Goal: Transaction & Acquisition: Purchase product/service

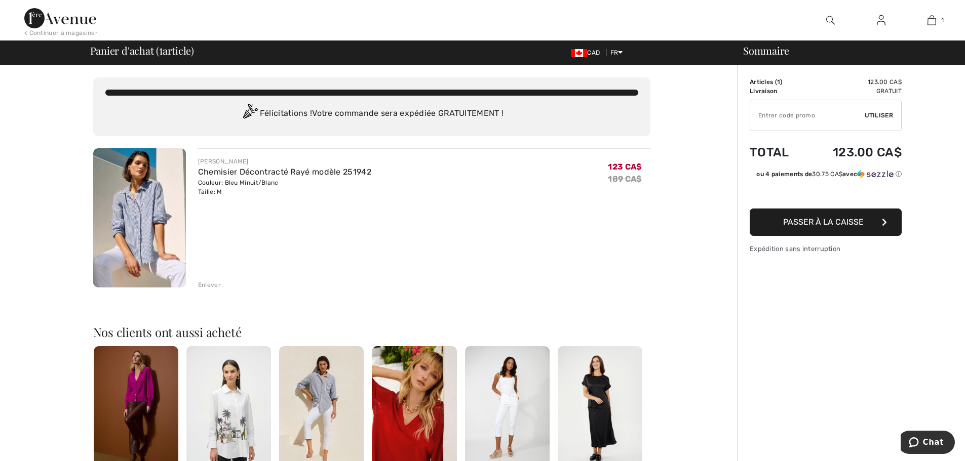
click at [816, 222] on span "Passer à la caisse" at bounding box center [823, 222] width 81 height 10
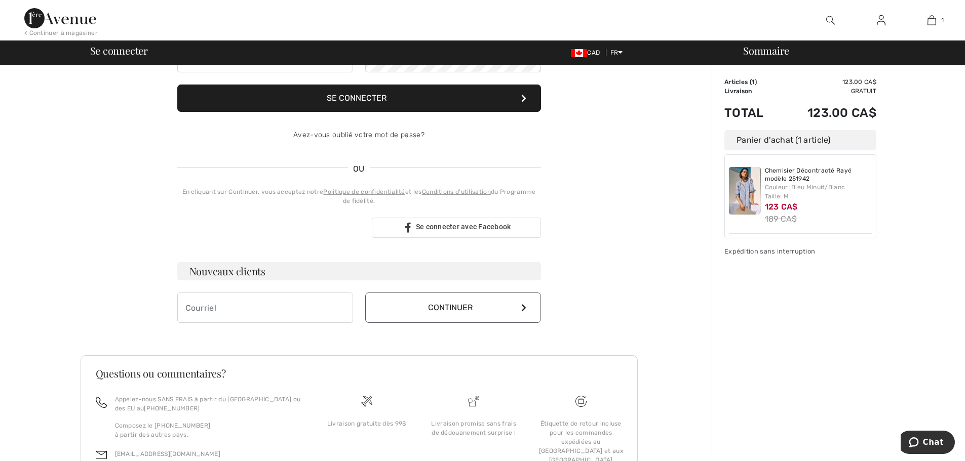
scroll to position [202, 0]
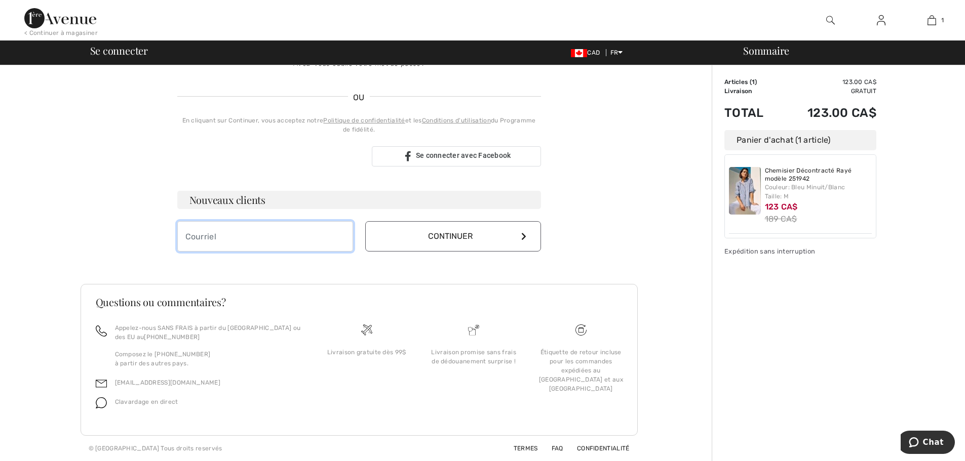
click at [238, 235] on input "email" at bounding box center [265, 236] width 176 height 30
type input "[EMAIL_ADDRESS][DOMAIN_NAME]"
click at [496, 238] on button "Continuer" at bounding box center [453, 236] width 176 height 30
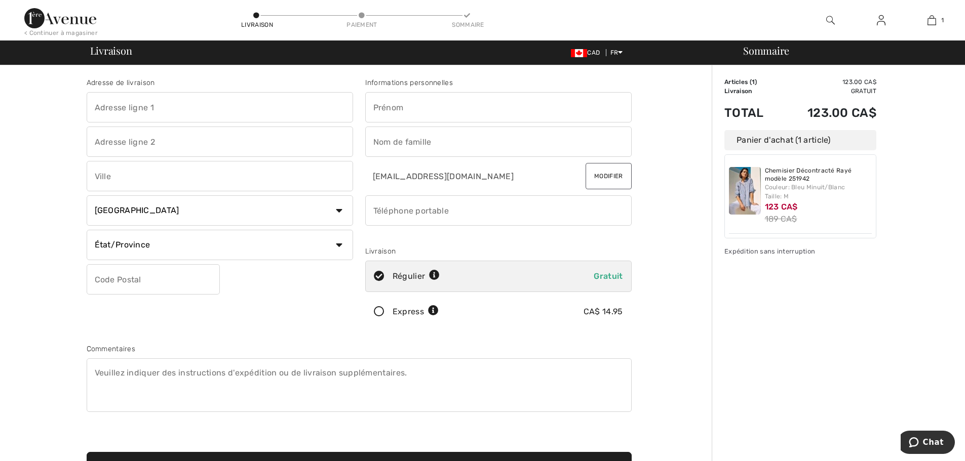
click at [148, 107] on input "text" at bounding box center [220, 107] width 266 height 30
type input "1655 rue de Beauharnois Ouest"
type input "Montréal"
drag, startPoint x: 338, startPoint y: 245, endPoint x: 323, endPoint y: 238, distance: 16.6
click at [338, 245] on select "État/Province Alberta Colombie-Britannique Ile-du-Prince-Edward Manitoba Nouvea…" at bounding box center [220, 245] width 266 height 30
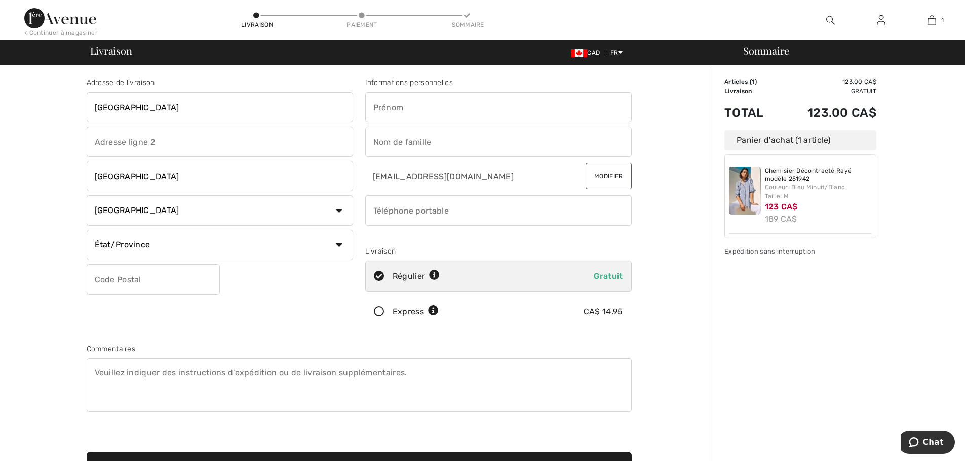
select select "QC"
click at [87, 230] on select "État/Province Alberta Colombie-Britannique Ile-du-Prince-Edward Manitoba Nouvea…" at bounding box center [220, 245] width 266 height 30
click at [111, 275] on input "text" at bounding box center [153, 279] width 133 height 30
type input "H4N1J6"
click at [445, 111] on input "text" at bounding box center [498, 107] width 266 height 30
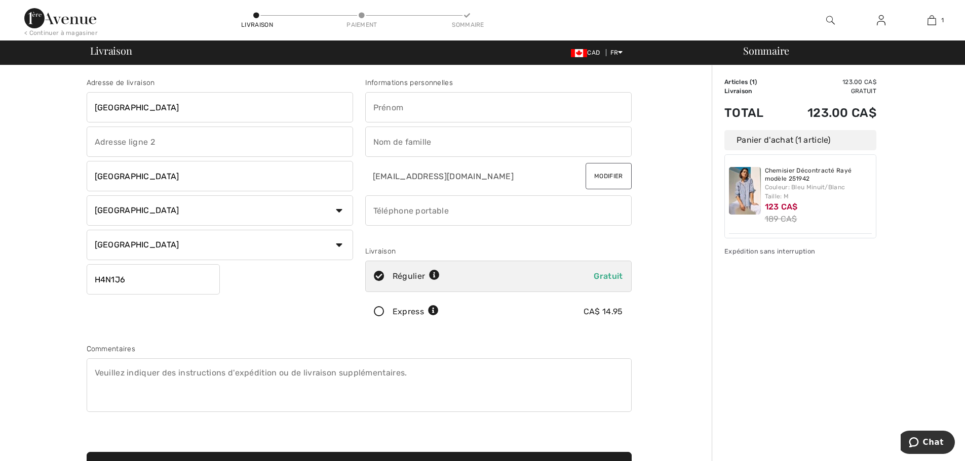
type input "Christiane"
click at [423, 139] on input "text" at bounding box center [498, 142] width 266 height 30
type input "Lamontagne"
click at [388, 210] on input "phone" at bounding box center [498, 210] width 266 height 30
type input "5149526662"
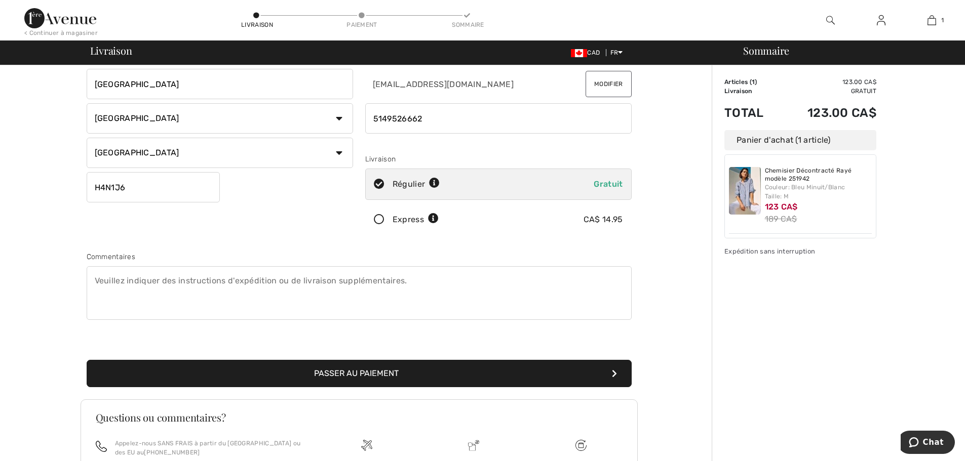
scroll to position [101, 0]
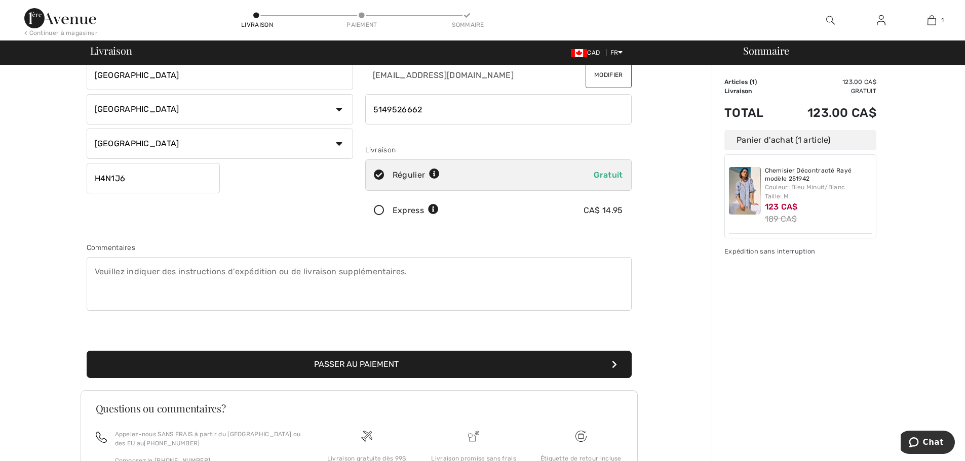
click at [371, 362] on button "Passer au paiement" at bounding box center [359, 364] width 545 height 27
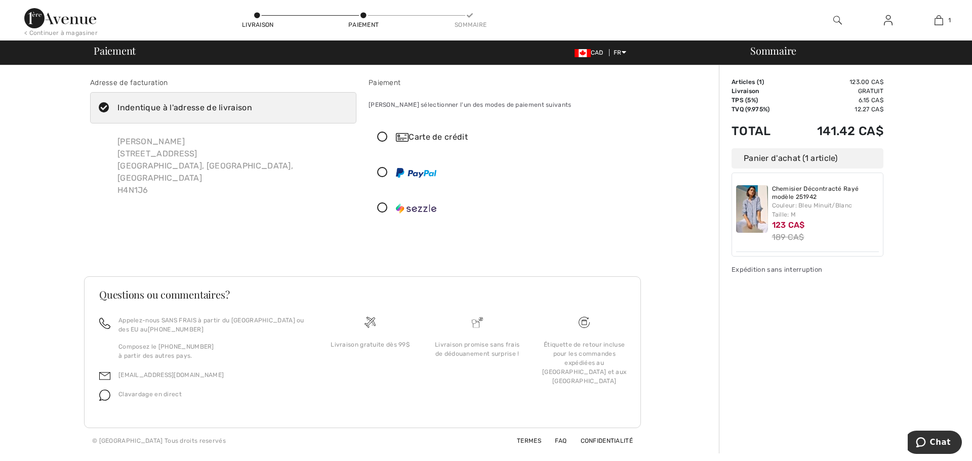
click at [102, 104] on icon at bounding box center [104, 108] width 27 height 11
click at [252, 104] on input "Indentique à l'adresse de livraison" at bounding box center [255, 108] width 7 height 30
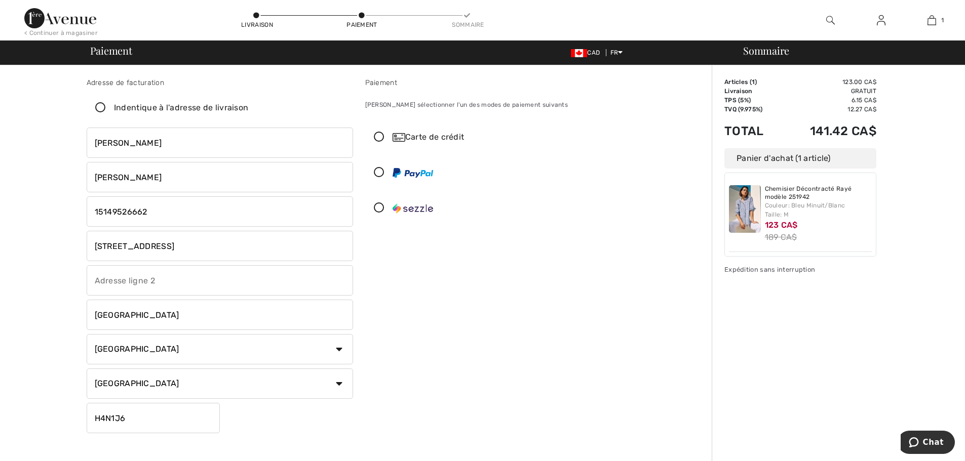
checkbox input "false"
drag, startPoint x: 238, startPoint y: 252, endPoint x: -162, endPoint y: 255, distance: 399.6
click at [0, 255] on html "Nous respectons votre vie privée. Nous utilisons des cookies pour améliorer vot…" at bounding box center [482, 230] width 965 height 461
type input "736 17e Avenue"
type input "Saint-Jérôme"
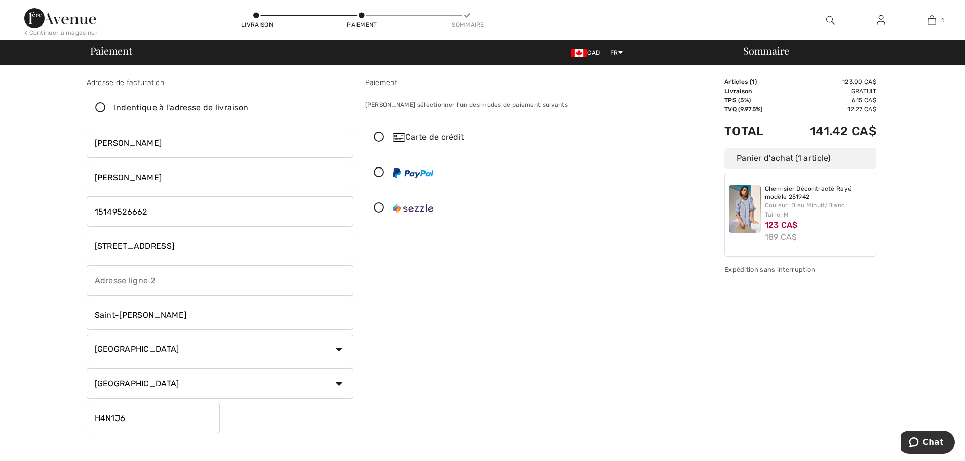
drag, startPoint x: 149, startPoint y: 424, endPoint x: -276, endPoint y: 365, distance: 428.9
click at [0, 365] on html "Nous respectons votre vie privée. Nous utilisons des cookies pour améliorer vot…" at bounding box center [482, 230] width 965 height 461
type input "J7Z3X7"
click at [379, 135] on icon at bounding box center [379, 137] width 27 height 11
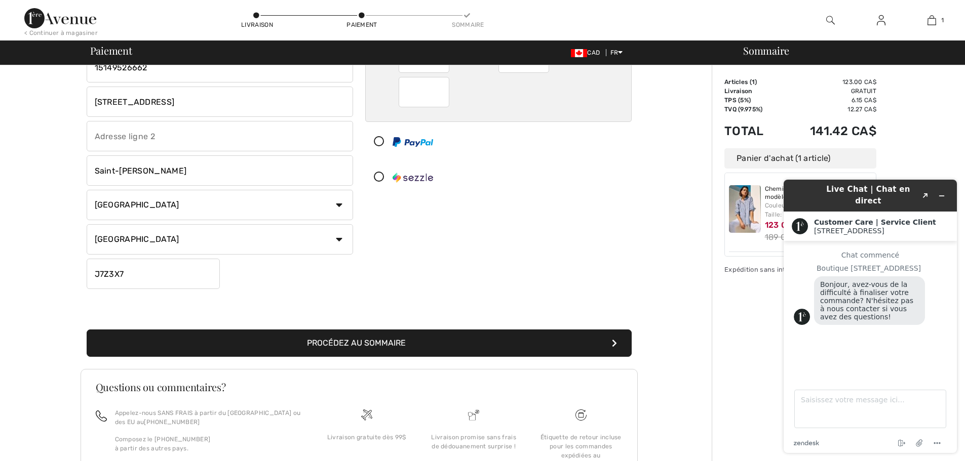
scroll to position [152, 0]
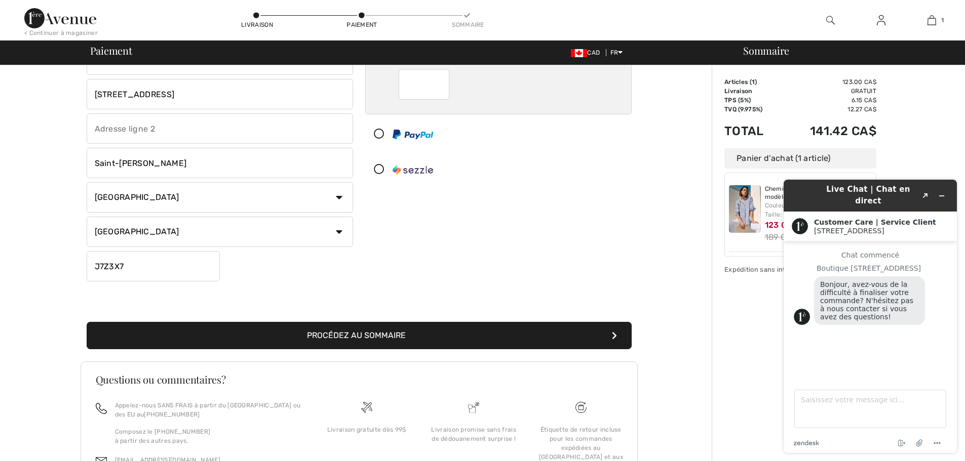
click at [328, 334] on button "Procédez au sommaire" at bounding box center [359, 335] width 545 height 27
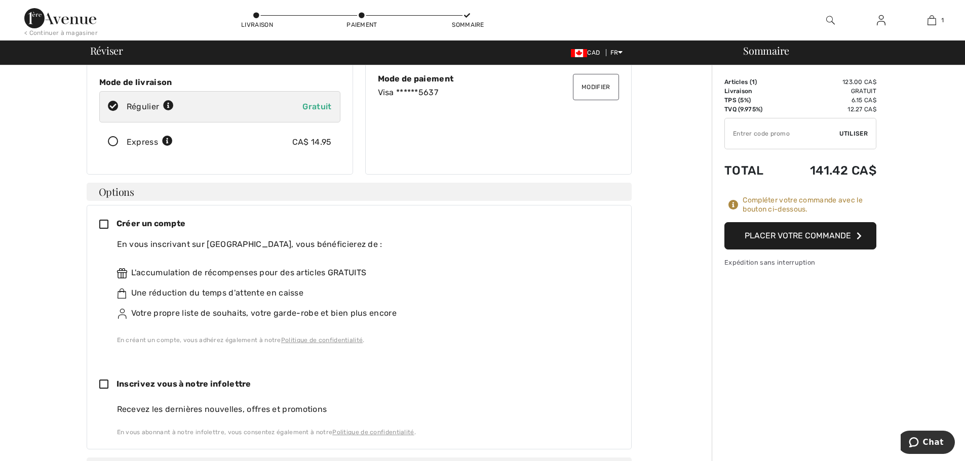
scroll to position [152, 0]
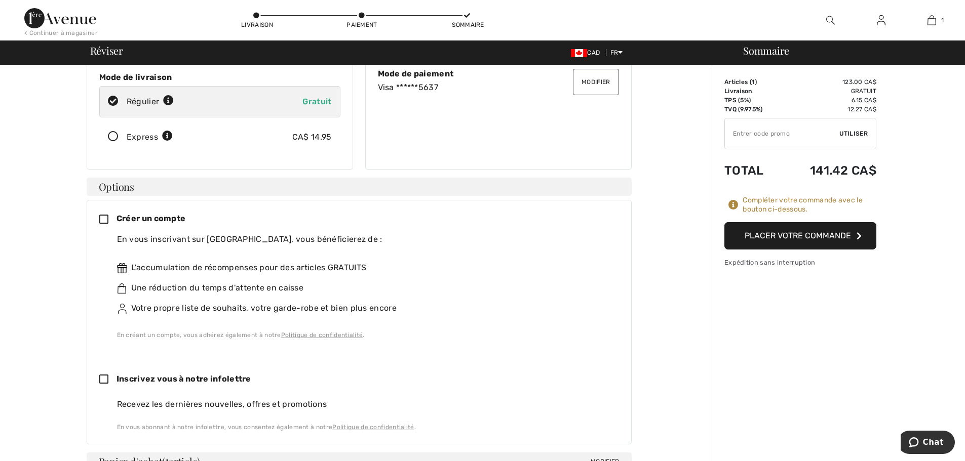
click at [103, 375] on icon at bounding box center [107, 380] width 17 height 11
checkbox input "true"
click at [103, 215] on icon at bounding box center [107, 220] width 17 height 11
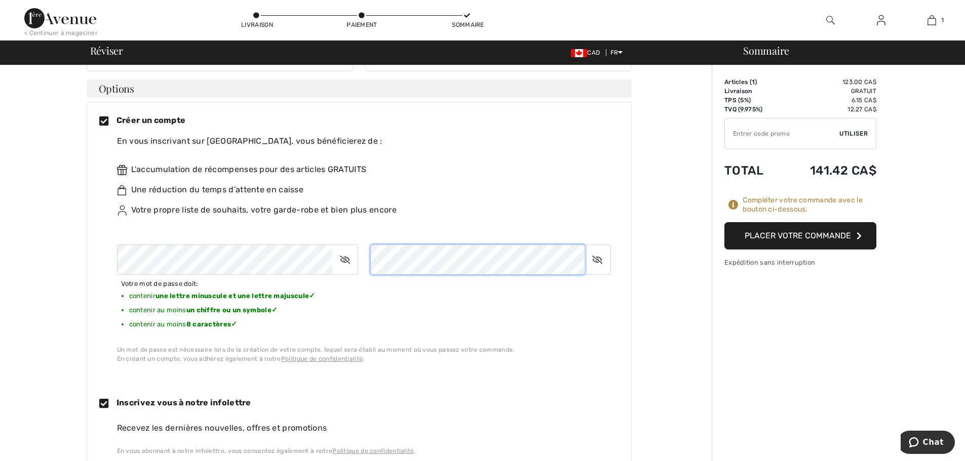
scroll to position [253, 0]
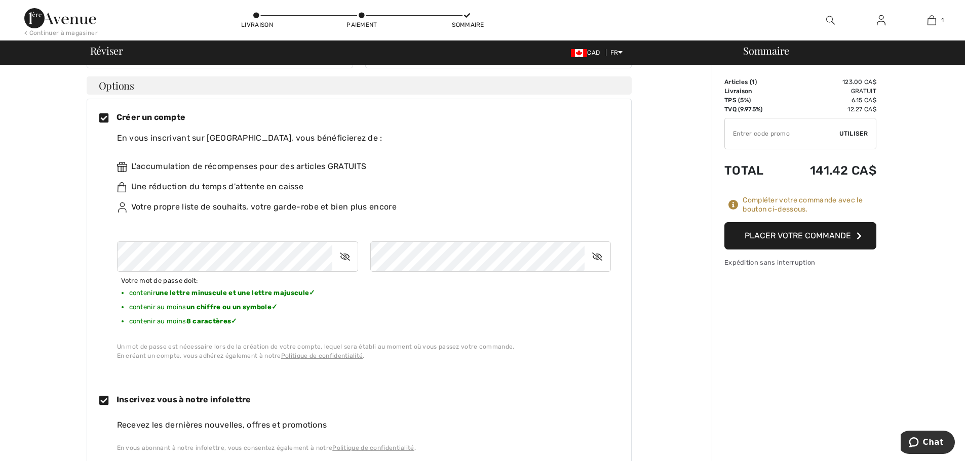
click at [806, 236] on button "Placer votre commande" at bounding box center [800, 235] width 152 height 27
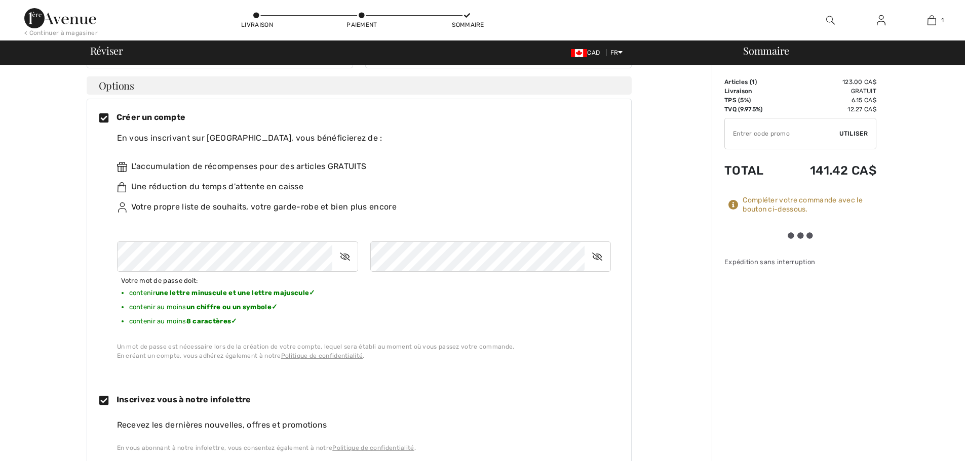
scroll to position [0, 0]
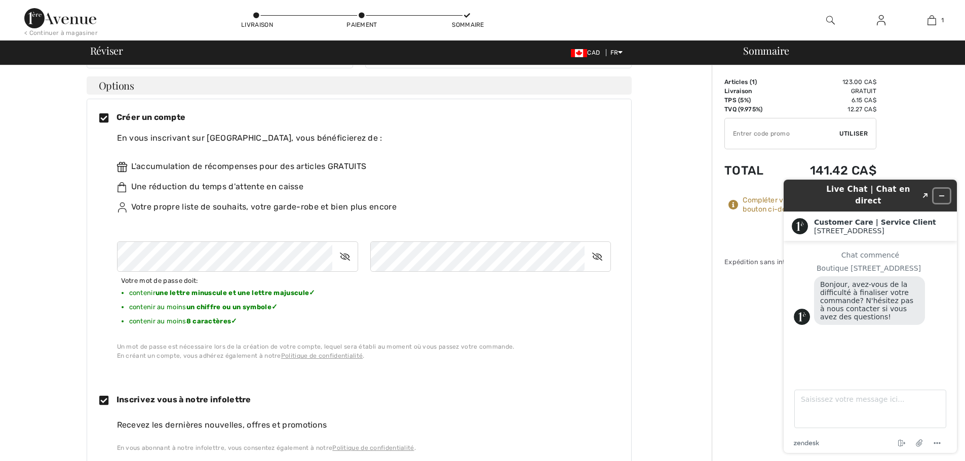
click at [940, 192] on icon "Réduire le widget" at bounding box center [941, 195] width 7 height 7
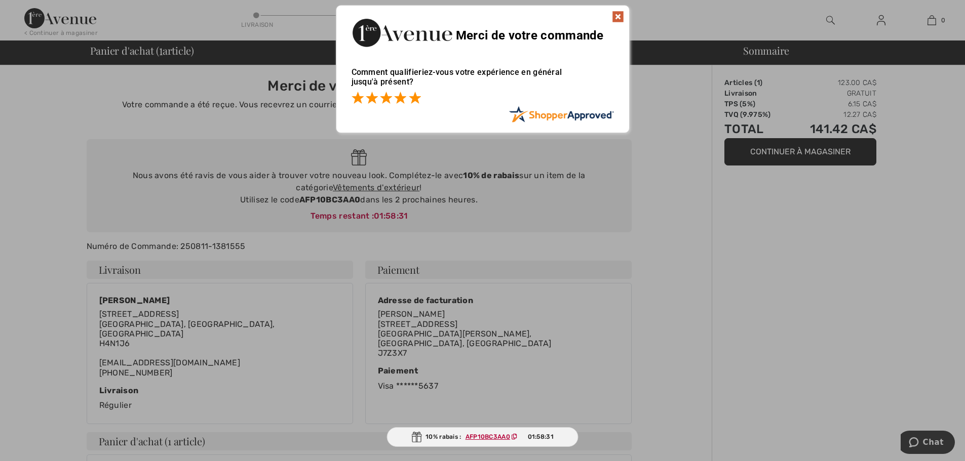
click at [418, 101] on span at bounding box center [415, 98] width 12 height 12
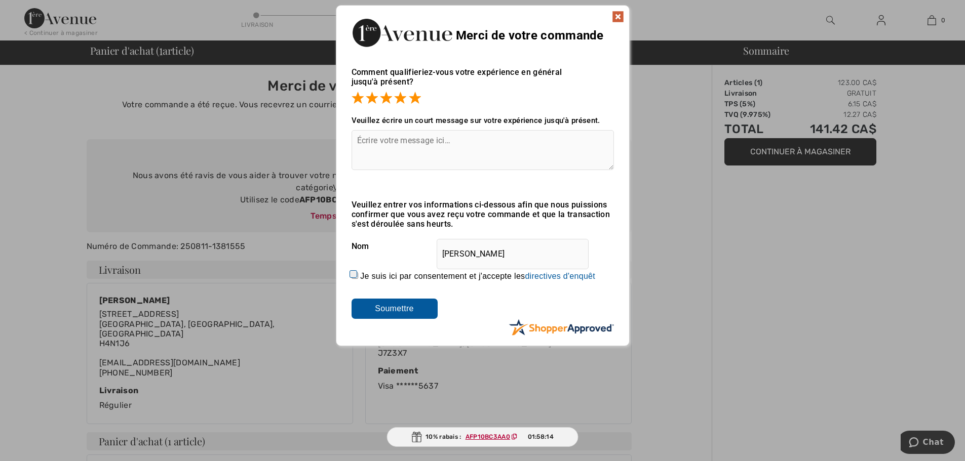
click at [623, 17] on img at bounding box center [618, 17] width 12 height 12
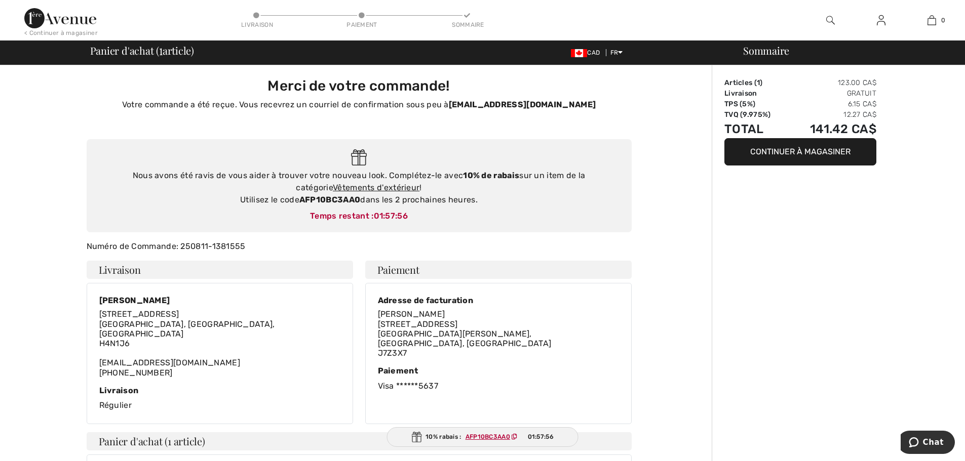
click at [880, 23] on img at bounding box center [881, 20] width 9 height 12
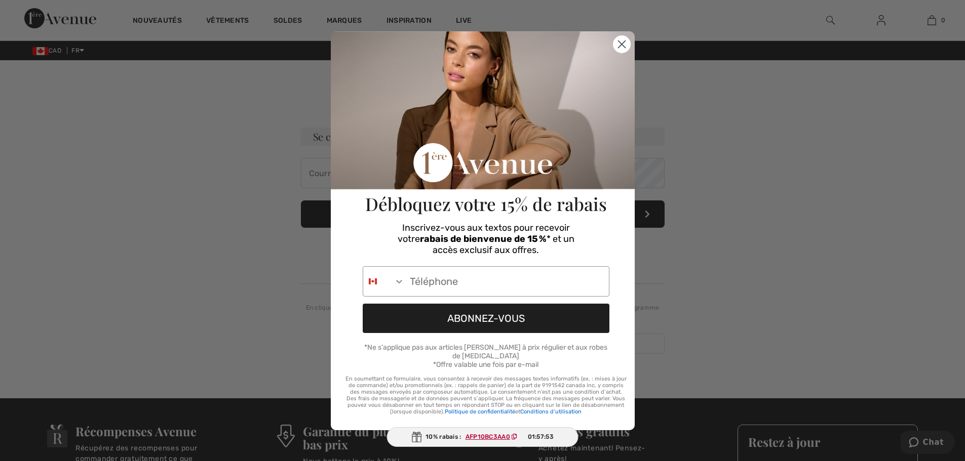
click at [623, 41] on circle "Close dialog" at bounding box center [621, 43] width 17 height 17
